Goal: Task Accomplishment & Management: Complete application form

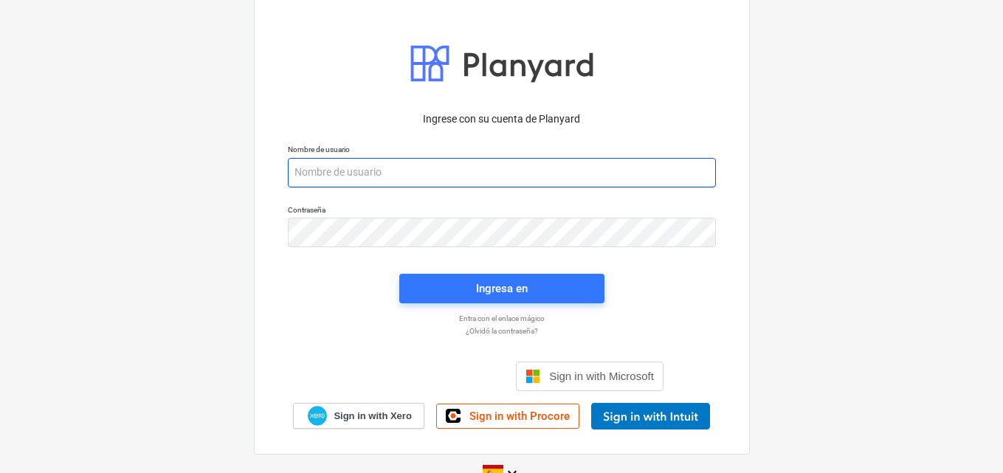
click at [306, 181] on input "email" at bounding box center [502, 173] width 428 height 30
paste input "[EMAIL_ADDRESS][DOMAIN_NAME]"
type input "[EMAIL_ADDRESS][DOMAIN_NAME]"
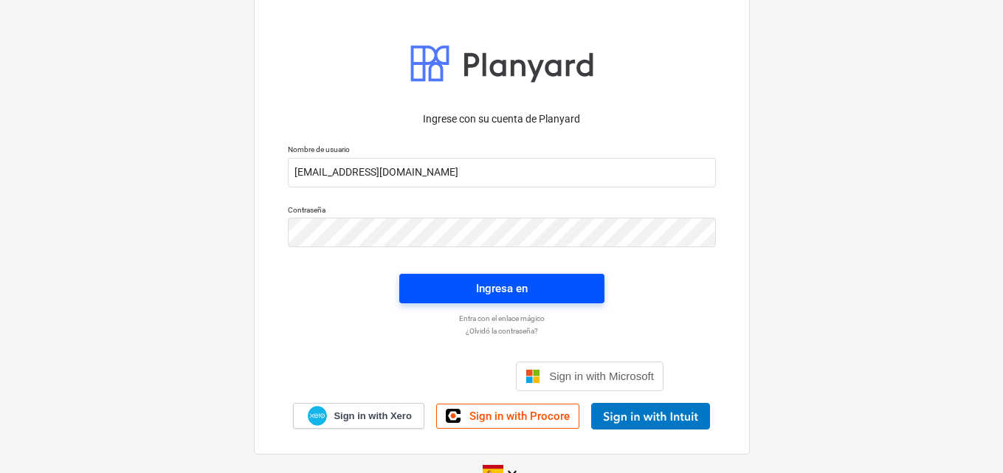
click at [532, 286] on span "Ingresa en" at bounding box center [502, 288] width 170 height 19
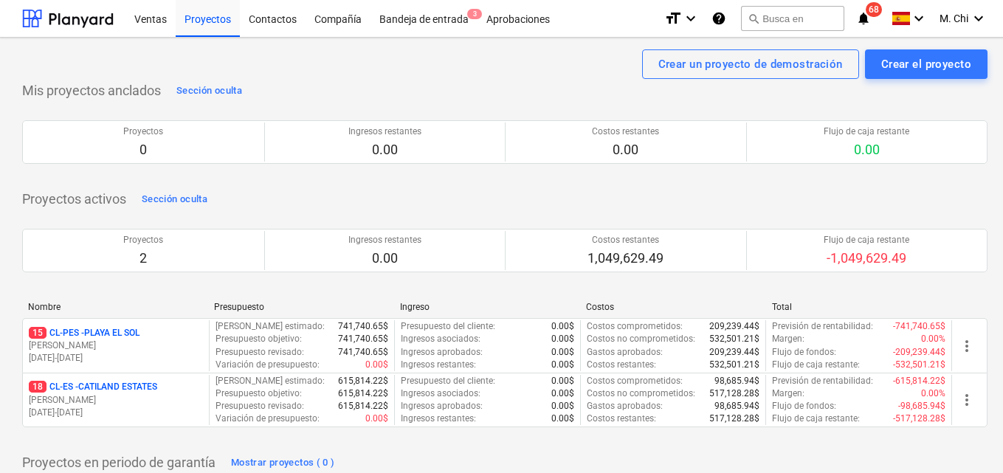
click at [83, 343] on p "[PERSON_NAME]" at bounding box center [116, 346] width 174 height 13
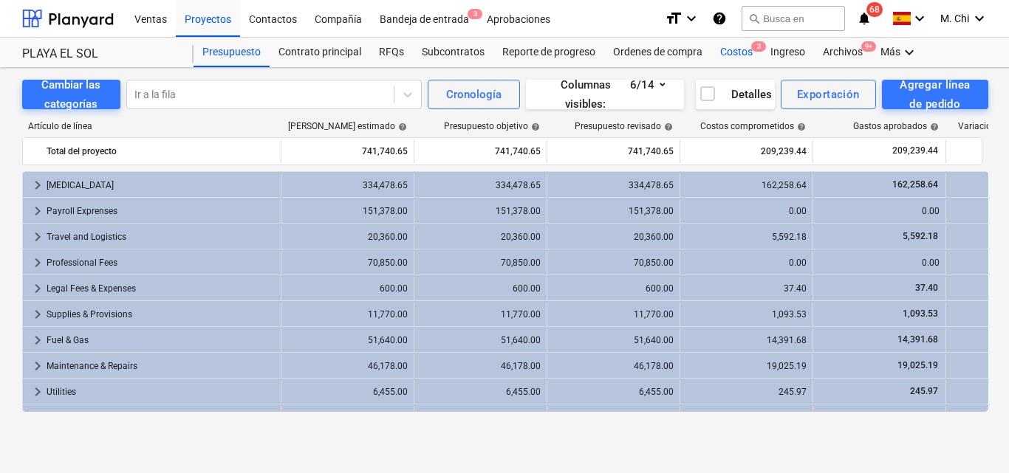
click at [718, 51] on div "Costos 3" at bounding box center [736, 53] width 50 height 30
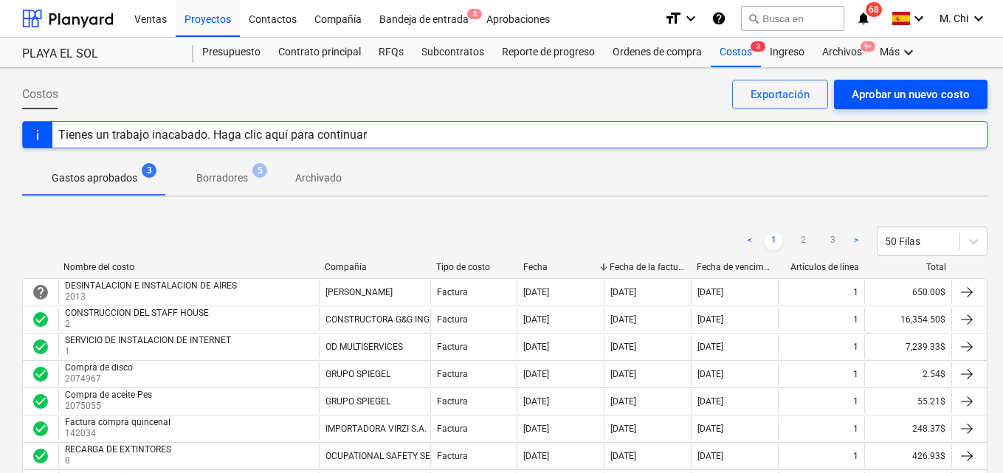
click at [915, 98] on div "Aprobar un nuevo costo" at bounding box center [911, 94] width 118 height 19
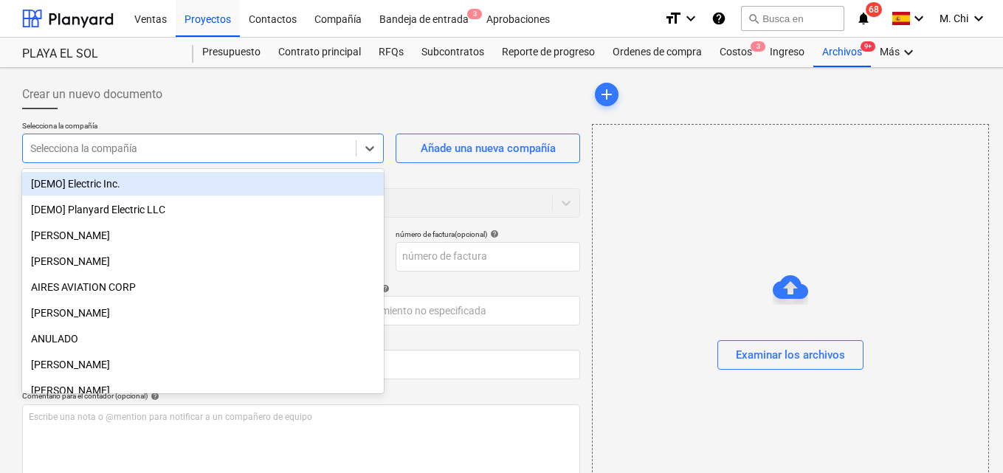
click at [75, 152] on div at bounding box center [189, 148] width 318 height 15
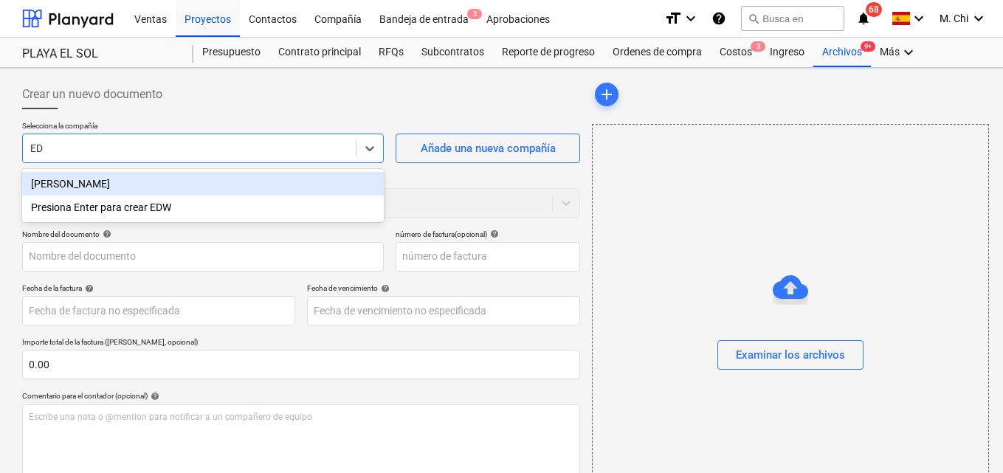
type input "EDW"
click at [103, 185] on div "[PERSON_NAME]" at bounding box center [203, 184] width 362 height 24
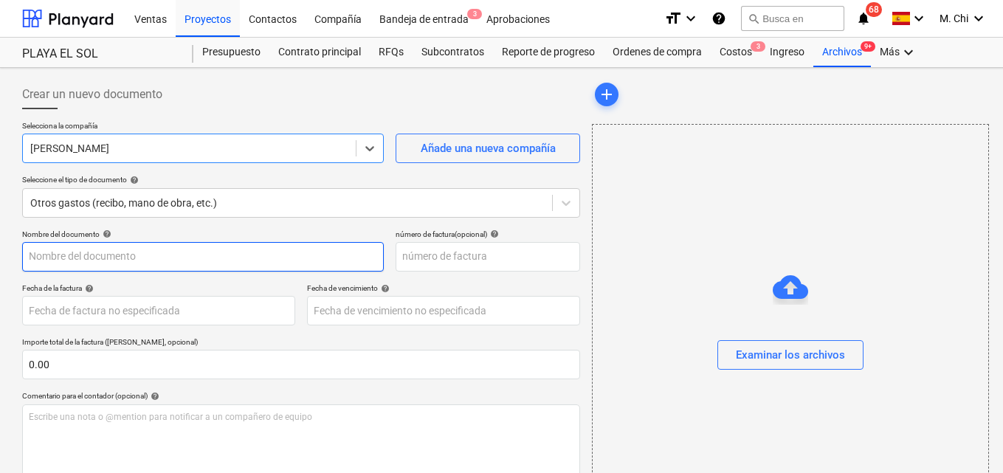
click at [117, 265] on input "text" at bounding box center [203, 257] width 362 height 30
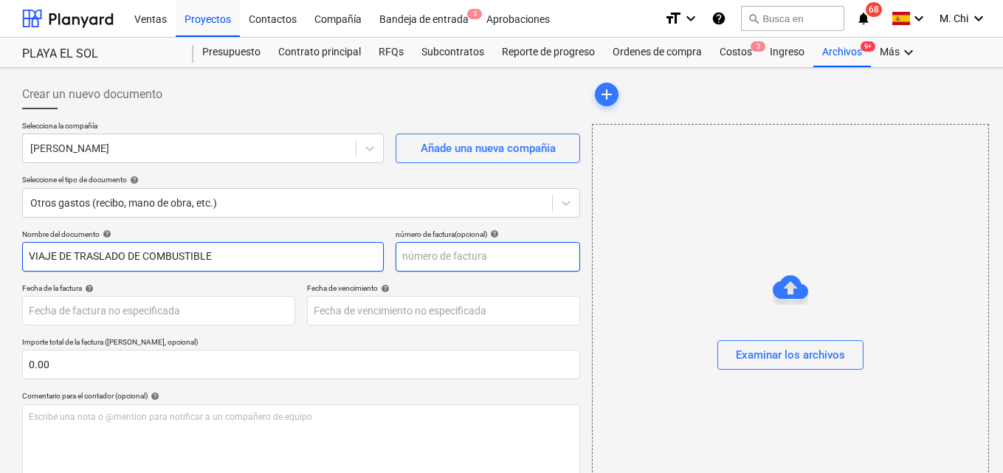
type input "VIAJE DE TRASLADO DE COMBUSTIBLE"
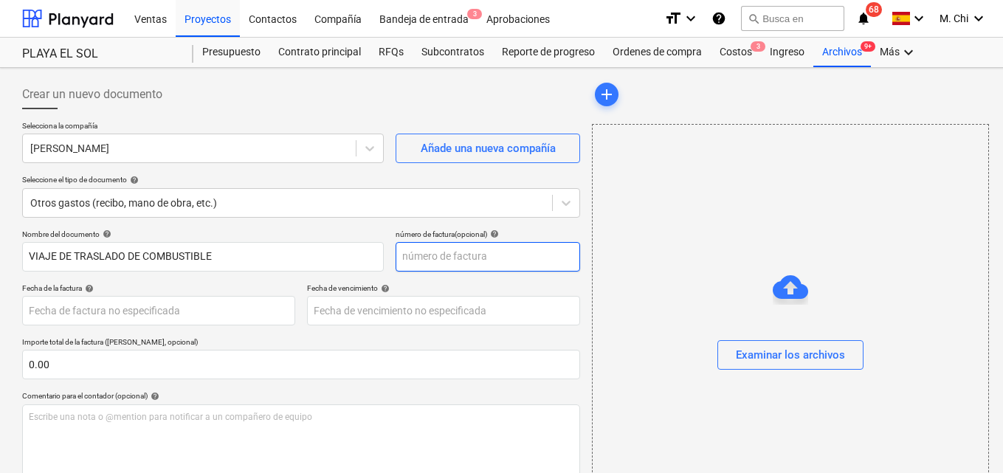
click at [418, 258] on input "text" at bounding box center [488, 257] width 185 height 30
type input "073"
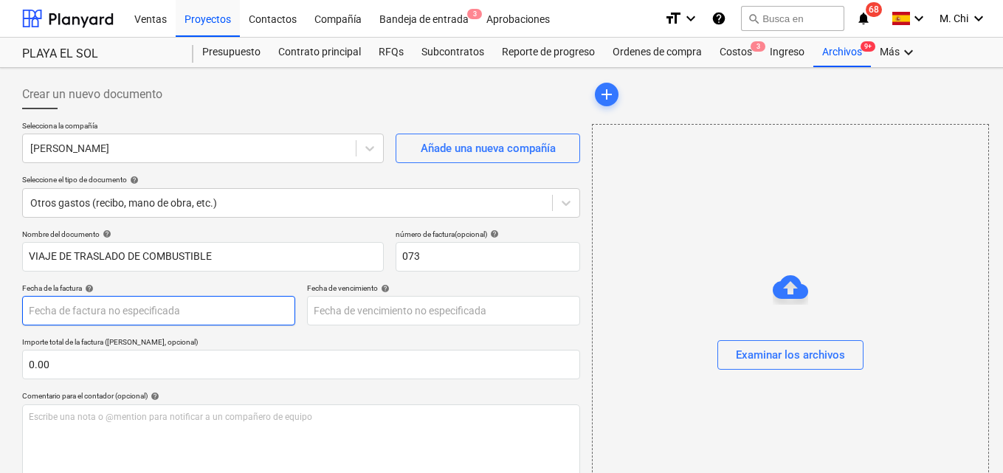
click at [75, 303] on body "Ventas Proyectos Contactos Compañía Bandeja de entrada 3 Aprobaciones format_si…" at bounding box center [501, 236] width 1003 height 473
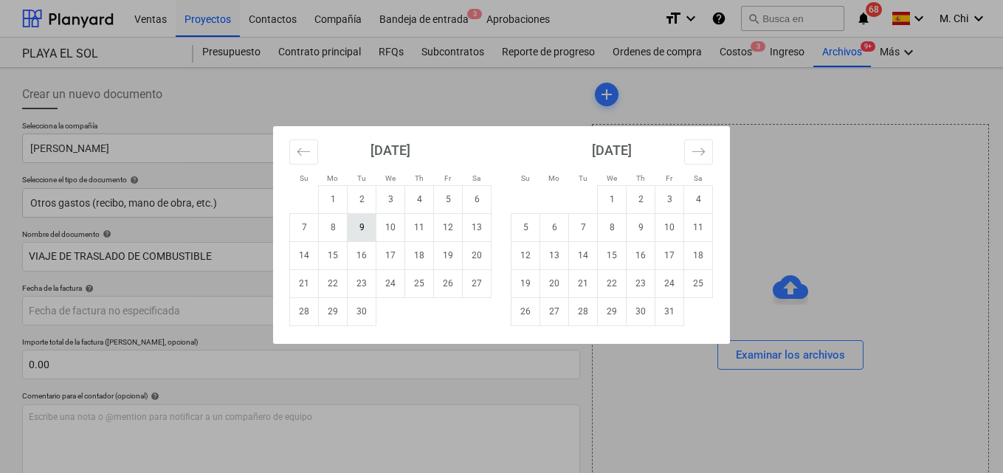
click at [356, 229] on td "9" at bounding box center [362, 227] width 29 height 28
type input "[DATE]"
drag, startPoint x: 327, startPoint y: 308, endPoint x: 351, endPoint y: 271, distance: 43.8
click at [333, 308] on body "Ventas Proyectos Contactos Compañía Bandeja de entrada 3 Aprobaciones format_si…" at bounding box center [501, 236] width 1003 height 473
click at [368, 221] on td "9" at bounding box center [362, 227] width 29 height 28
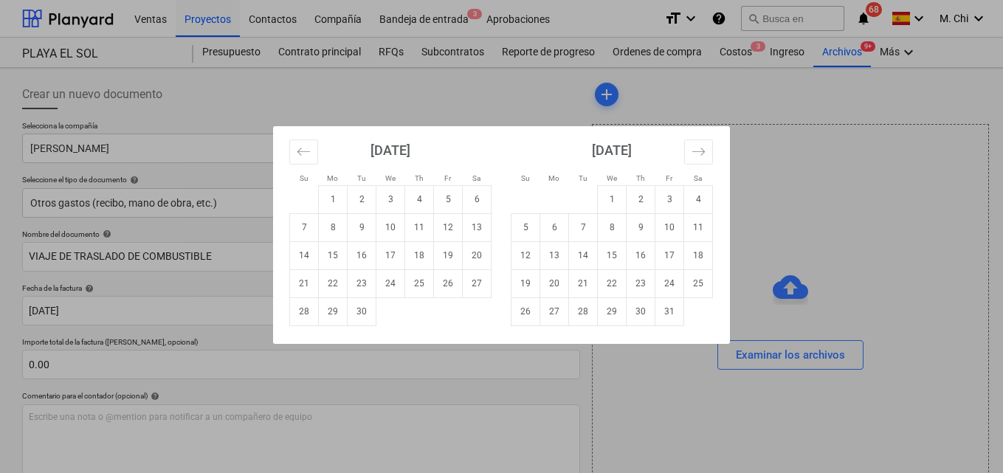
type input "[DATE]"
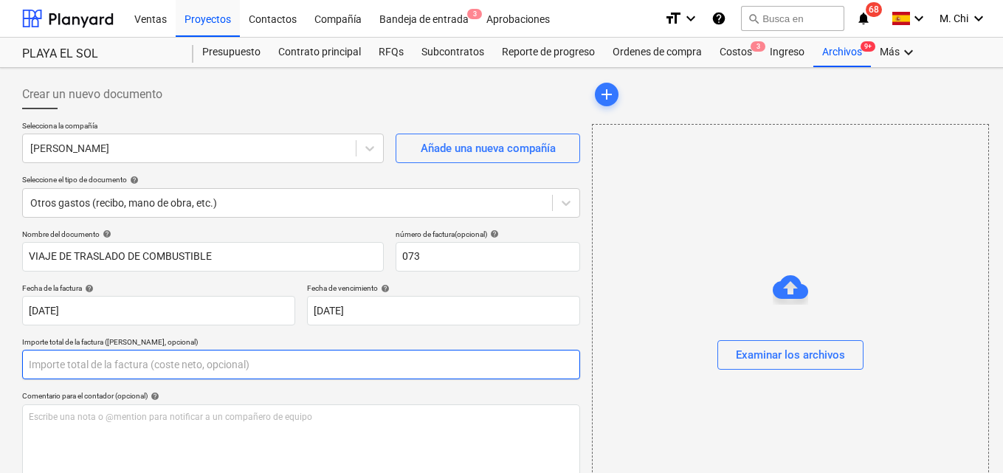
click at [103, 370] on input "text" at bounding box center [301, 365] width 558 height 30
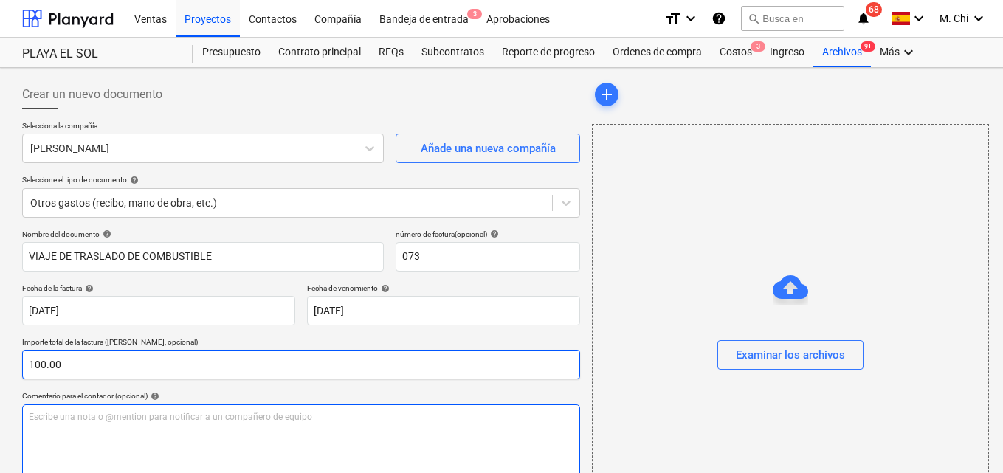
type input "100.00"
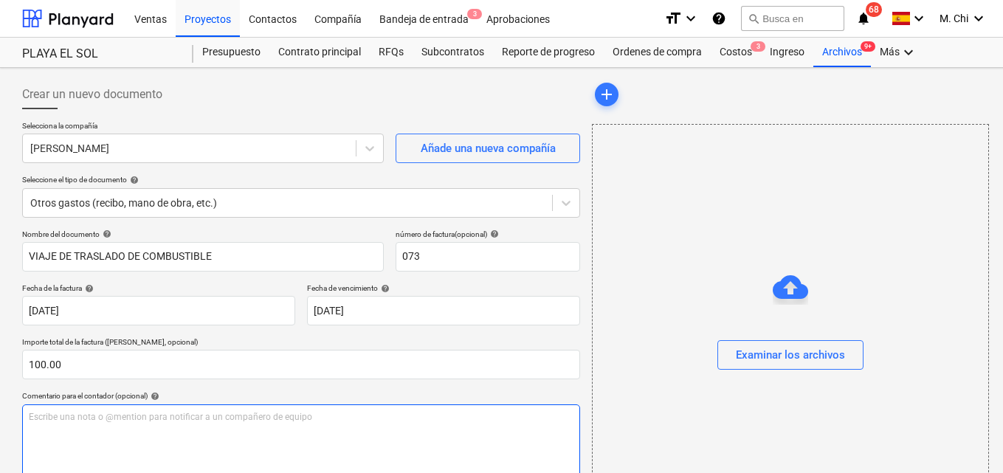
click at [95, 419] on p "Escribe una nota o @mention para notificar a un compañero de equipo ﻿" at bounding box center [301, 417] width 545 height 13
drag, startPoint x: 341, startPoint y: 408, endPoint x: 200, endPoint y: 422, distance: 141.6
click at [200, 422] on div "VIAJE POR TRASLADO DE COMBUSTIBLE DE bAHIA hONDA A pLAYA bANCO" at bounding box center [301, 448] width 558 height 87
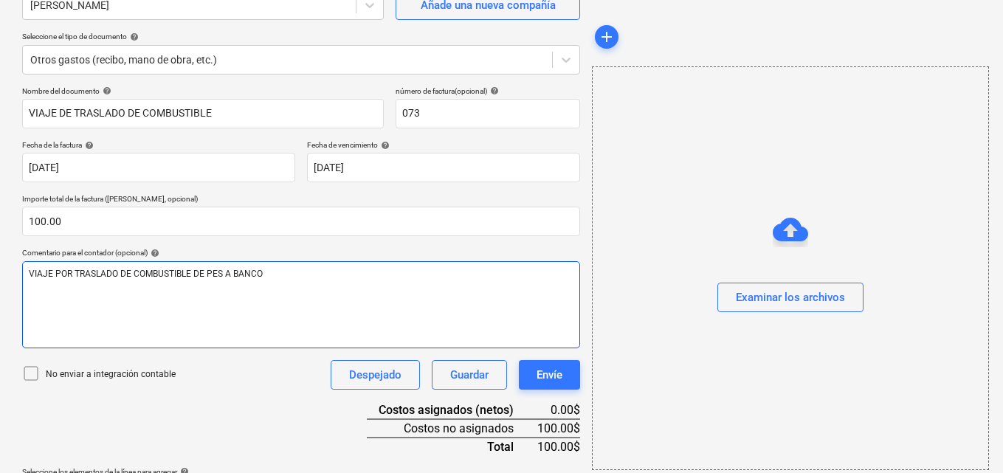
scroll to position [148, 0]
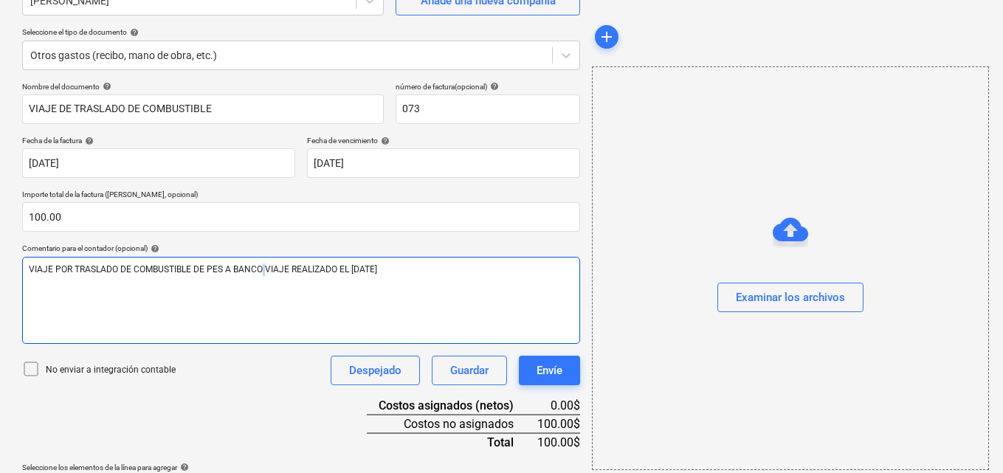
drag, startPoint x: 261, startPoint y: 267, endPoint x: 269, endPoint y: 270, distance: 8.9
click at [269, 270] on span "VIAJE POR TRASLADO DE COMBUSTIBLE DE PES A BANCO VIAJE REALIZADO EL [DATE]" at bounding box center [203, 269] width 348 height 10
click at [264, 267] on span "VIAJE POR TRASLADO DE COMBUSTIBLE DE PES A BANCO VIAJE REALIZADO EL [DATE]" at bounding box center [203, 269] width 348 height 10
click at [263, 270] on span "VIAJE POR TRASLADO DE COMBUSTIBLE DE PES A BANCO VIAJE REALIZADO EL [DATE]" at bounding box center [204, 269] width 351 height 10
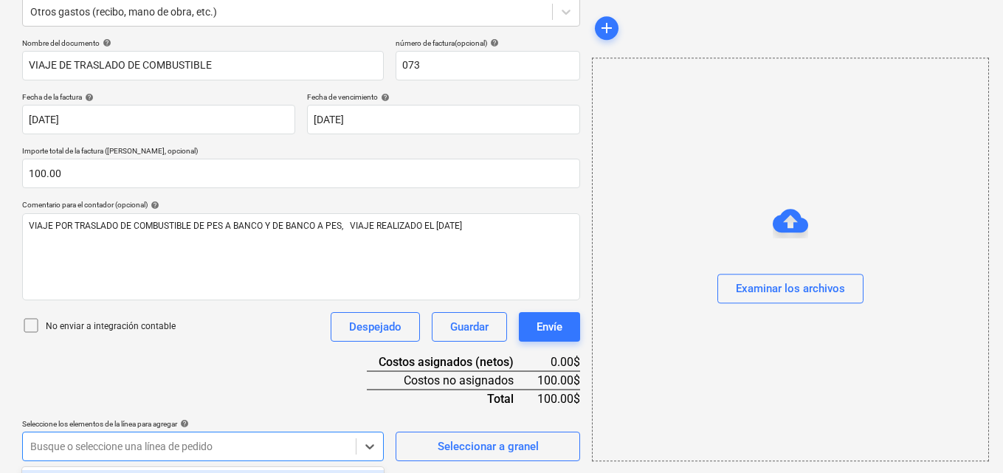
scroll to position [410, 0]
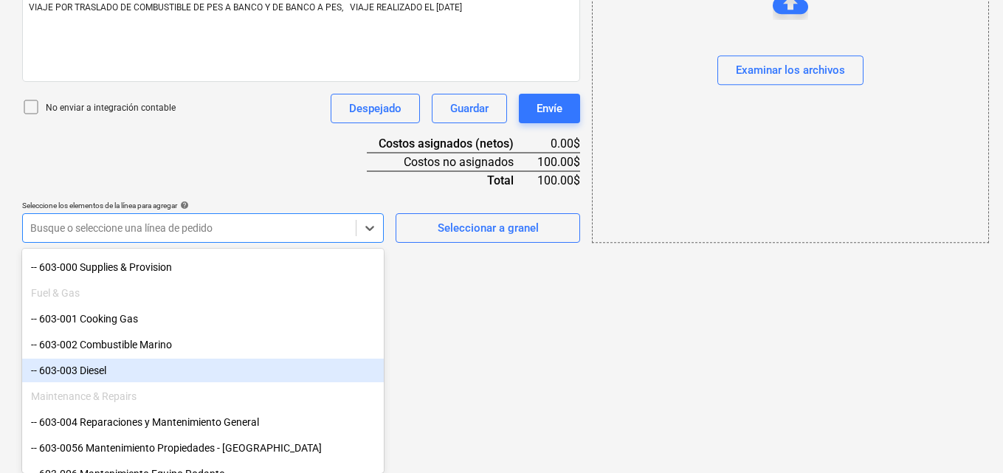
scroll to position [664, 0]
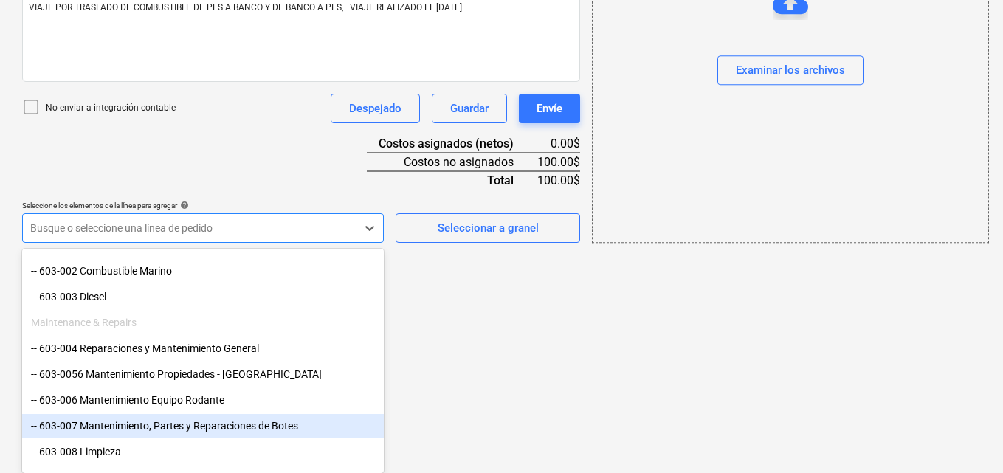
click at [159, 425] on div "-- 603-007 Mantenimiento, Partes y Reparaciones de Botes" at bounding box center [203, 426] width 362 height 24
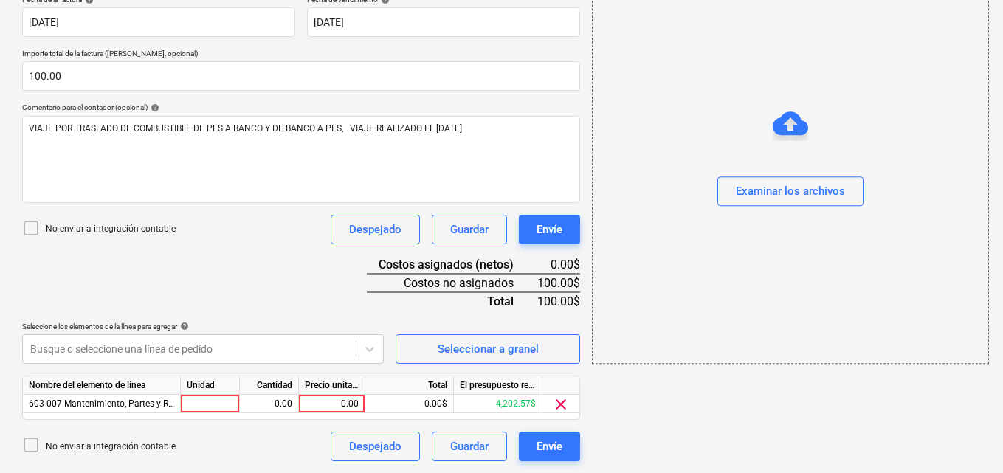
scroll to position [289, 0]
click at [738, 340] on div "add Examinar los archivos" at bounding box center [790, 126] width 408 height 682
click at [213, 399] on div at bounding box center [210, 404] width 59 height 18
type input "1"
click at [260, 404] on div "0.00" at bounding box center [269, 404] width 47 height 18
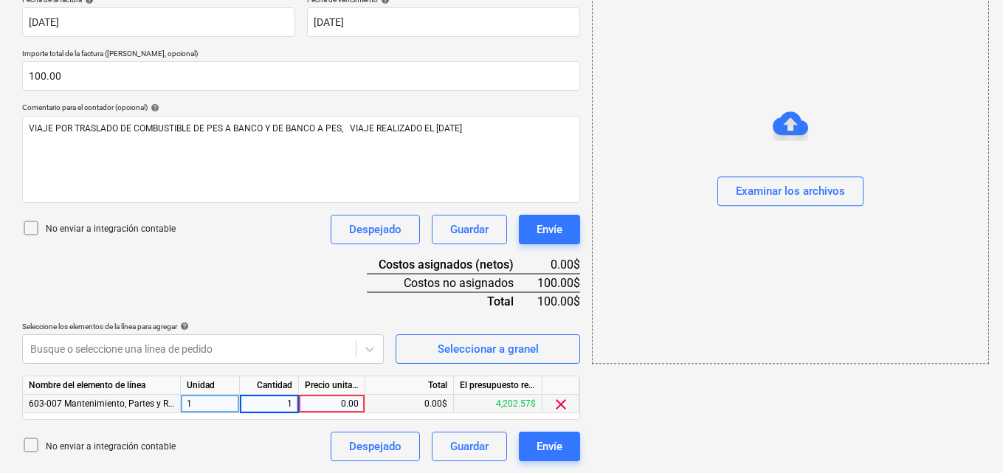
drag, startPoint x: 352, startPoint y: 418, endPoint x: 327, endPoint y: 405, distance: 28.4
click at [345, 414] on div "Nombre del elemento de línea Unidad Cantidad Precio unitario Total El presupues…" at bounding box center [301, 398] width 558 height 44
click at [327, 404] on div "0.00" at bounding box center [332, 404] width 54 height 18
type input "100.00"
drag, startPoint x: 761, startPoint y: 386, endPoint x: 757, endPoint y: 224, distance: 161.7
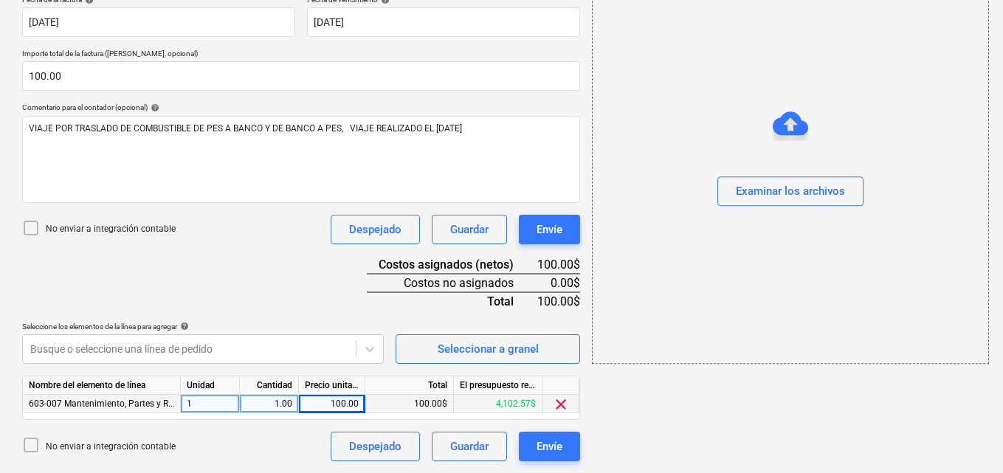
click at [760, 386] on div "add Examinar los archivos" at bounding box center [790, 126] width 408 height 682
click at [748, 185] on div "Examinar los archivos" at bounding box center [790, 191] width 109 height 19
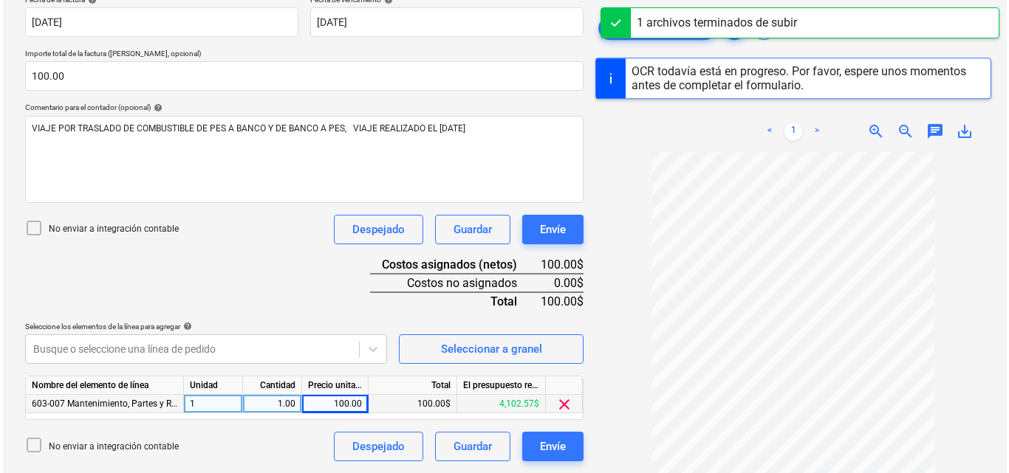
scroll to position [170, 0]
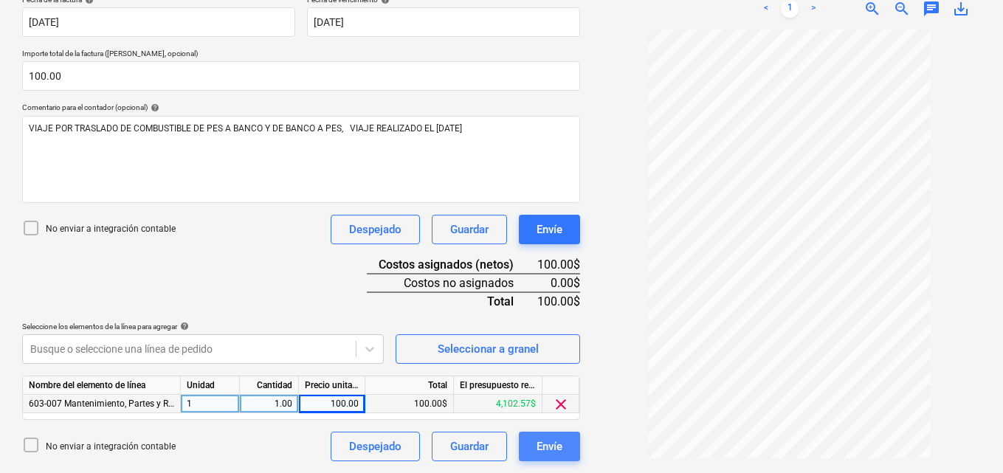
click at [545, 451] on div "Envíe" at bounding box center [550, 446] width 26 height 19
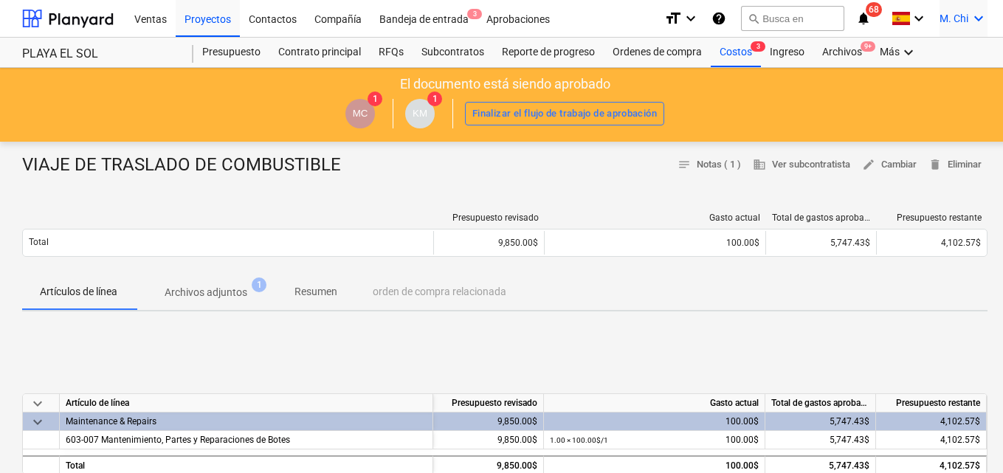
click at [984, 24] on icon "keyboard_arrow_down" at bounding box center [979, 19] width 18 height 18
click at [924, 80] on div "Desconecta." at bounding box center [943, 81] width 89 height 24
